Goal: Obtain resource: Download file/media

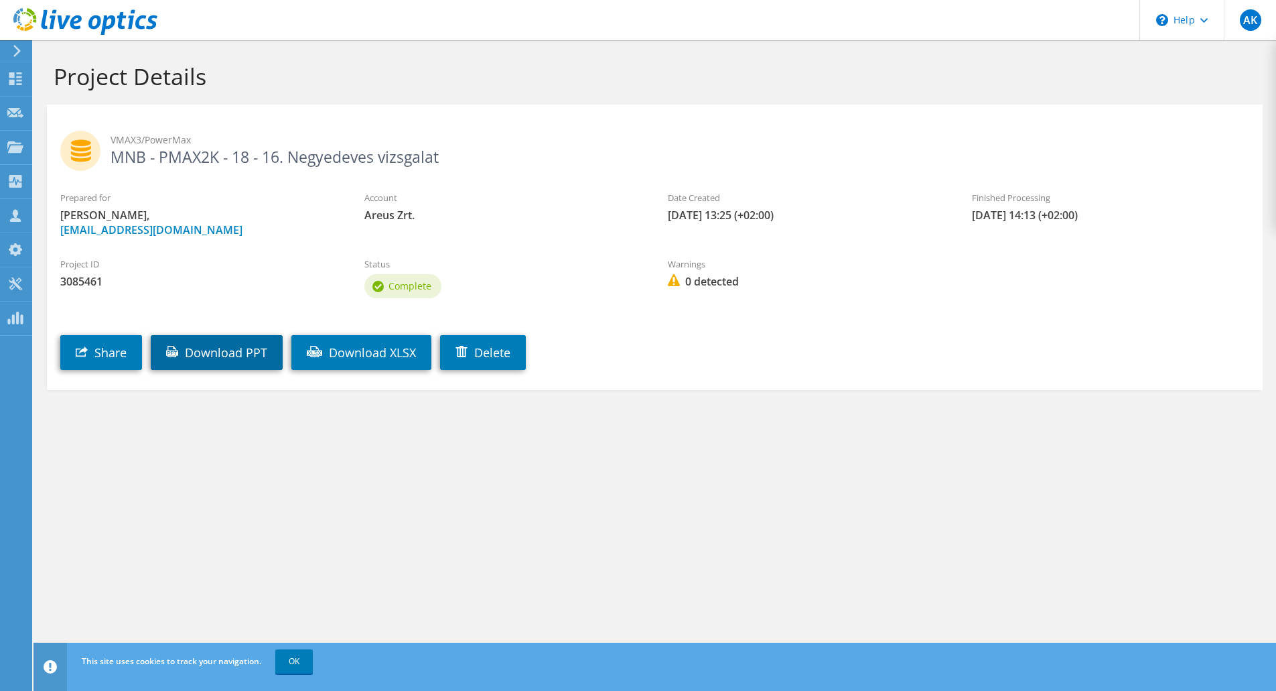
click at [233, 348] on link "Download PPT" at bounding box center [217, 352] width 132 height 35
click at [21, 74] on use at bounding box center [15, 78] width 13 height 13
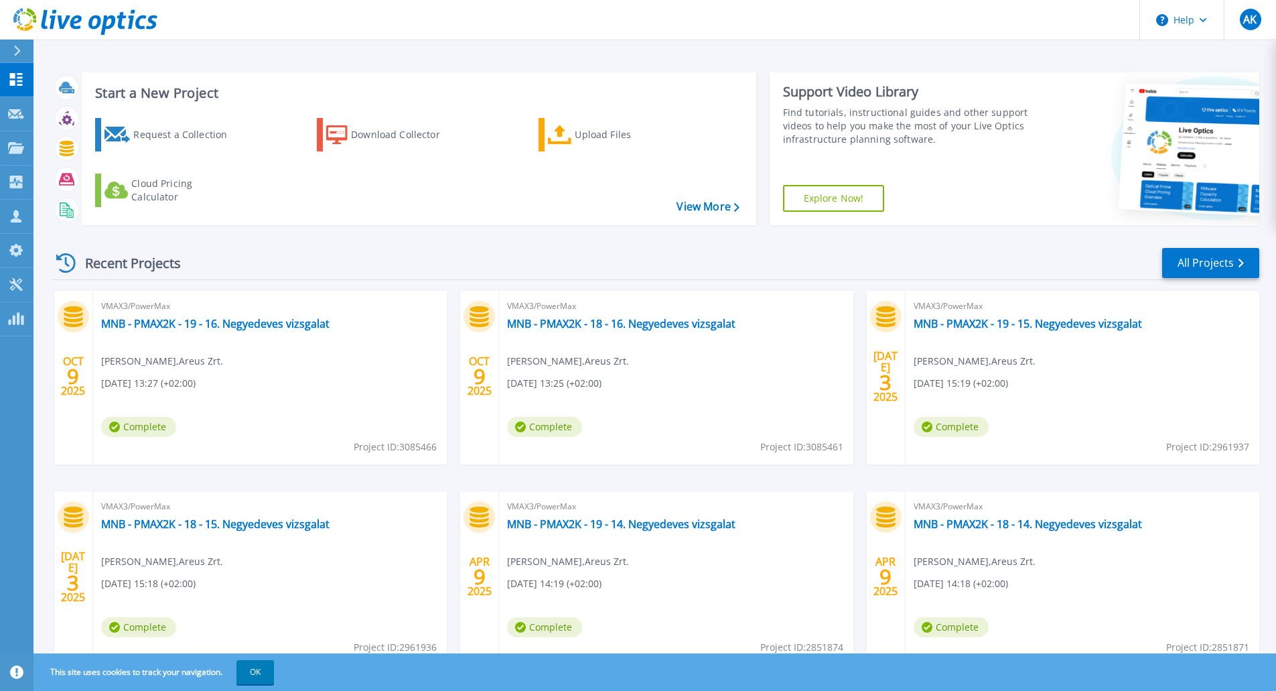
click at [274, 352] on div "VMAX3/PowerMax MNB - PMAX2K - 19 - 16. Negyedeves vizsgalat [PERSON_NAME] , [PE…" at bounding box center [270, 377] width 354 height 173
click at [255, 322] on link "MNB - PMAX2K - 19 - 16. Negyedeves vizsgalat" at bounding box center [215, 323] width 228 height 13
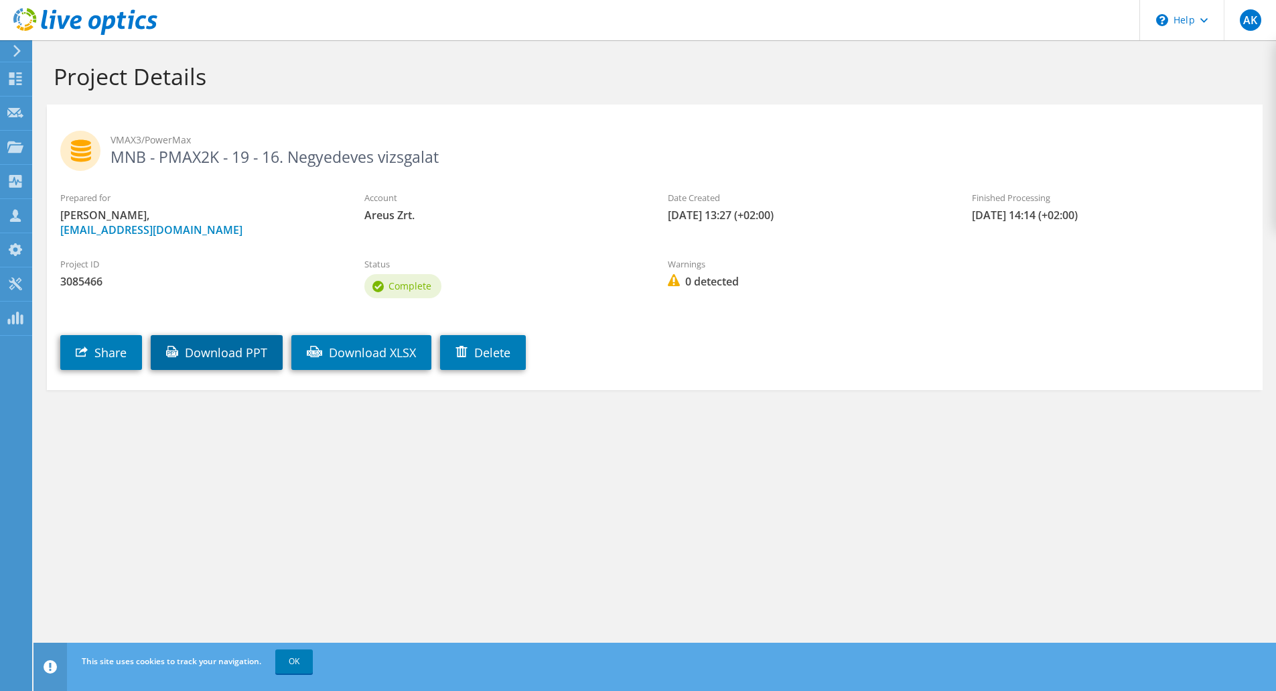
click at [209, 364] on link "Download PPT" at bounding box center [217, 352] width 132 height 35
